Goal: Check status: Check status

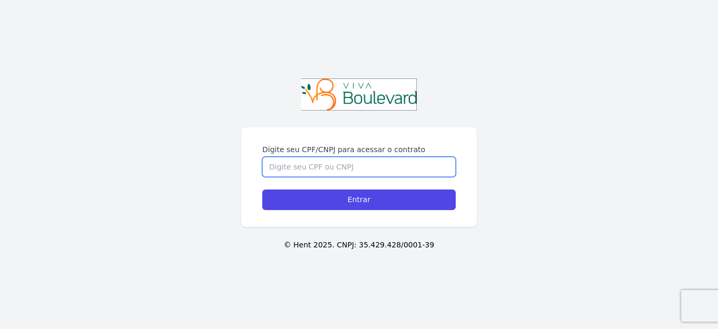
click at [303, 159] on input "Digite seu CPF/CNPJ para acessar o contrato" at bounding box center [358, 167] width 193 height 20
type input "00499737628"
click at [262, 189] on input "Entrar" at bounding box center [358, 199] width 193 height 21
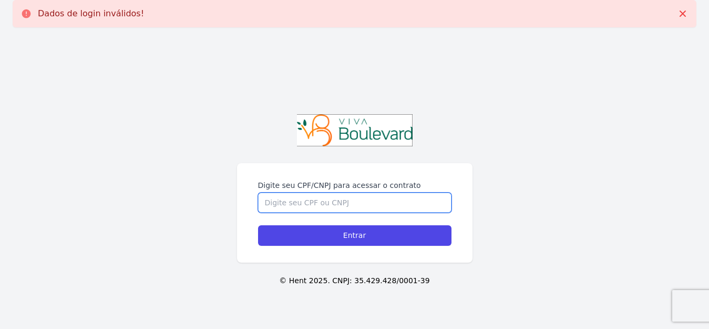
click at [330, 199] on input "Digite seu CPF/CNPJ para acessar o contrato" at bounding box center [354, 202] width 193 height 20
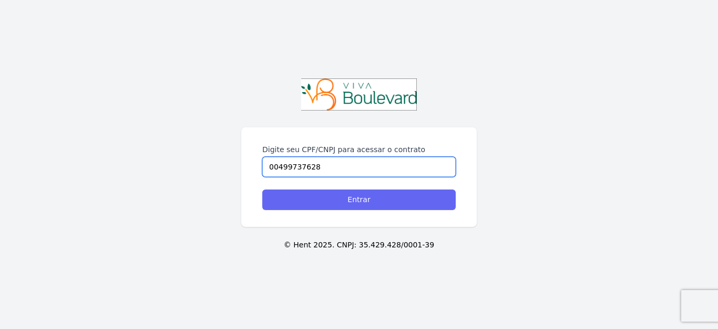
type input "00499737628"
click at [329, 198] on input "Entrar" at bounding box center [358, 199] width 193 height 21
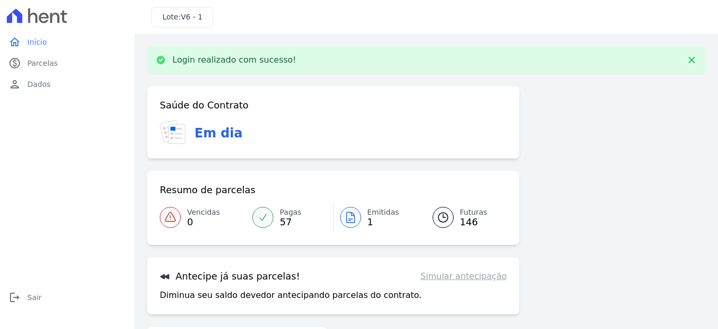
click at [367, 214] on span "Emitidas" at bounding box center [383, 212] width 32 height 11
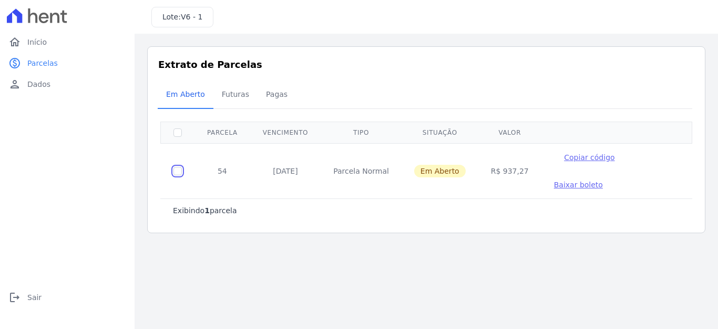
click at [179, 167] on input "checkbox" at bounding box center [177, 171] width 8 height 8
checkbox input "true"
click at [569, 156] on span "Copiar código" at bounding box center [589, 157] width 50 height 8
